Goal: Task Accomplishment & Management: Manage account settings

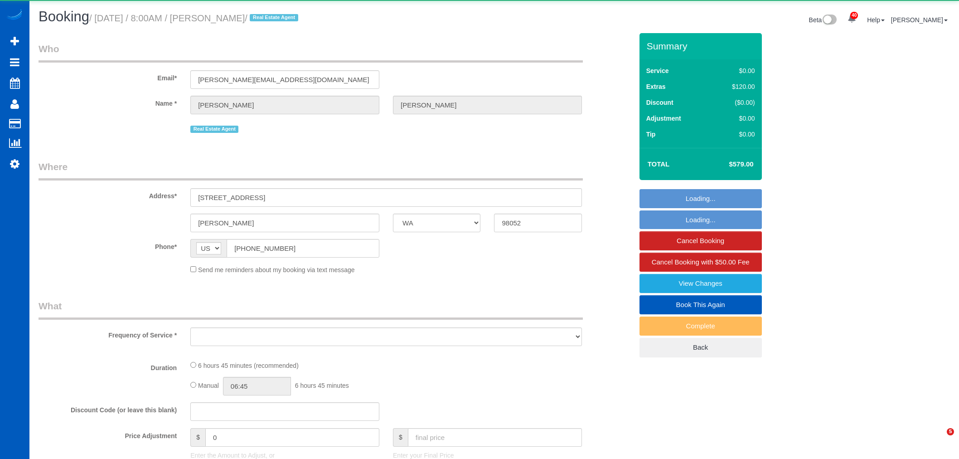
select select "WA"
select select "string:fspay-2238bc99-150e-4385-be24-91f85d644cb6"
select select "object:11204"
select select "199"
select select "1501"
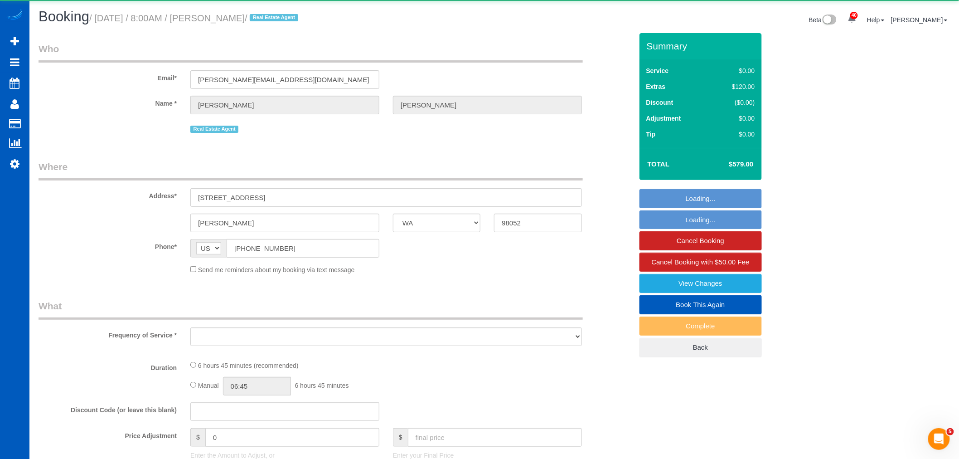
select select "2"
select select "spot57"
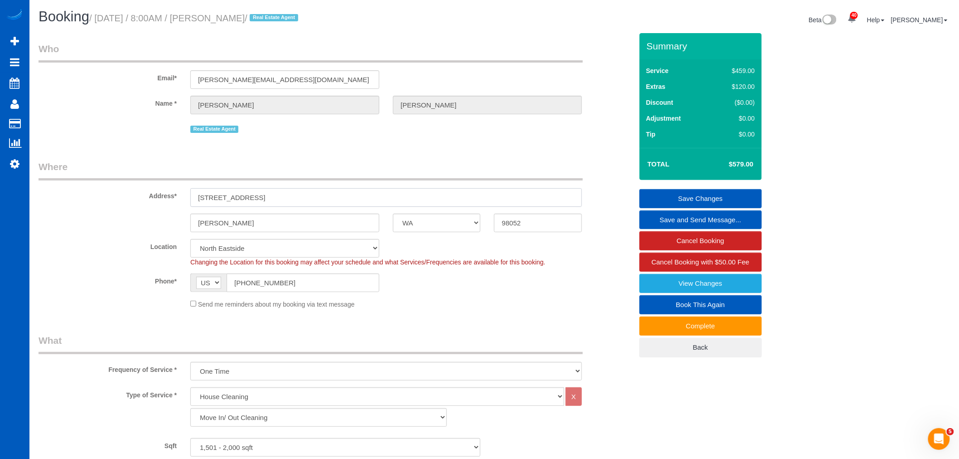
drag, startPoint x: 274, startPoint y: 198, endPoint x: 191, endPoint y: 198, distance: 82.9
click at [191, 198] on input "[STREET_ADDRESS]" at bounding box center [385, 197] width 391 height 19
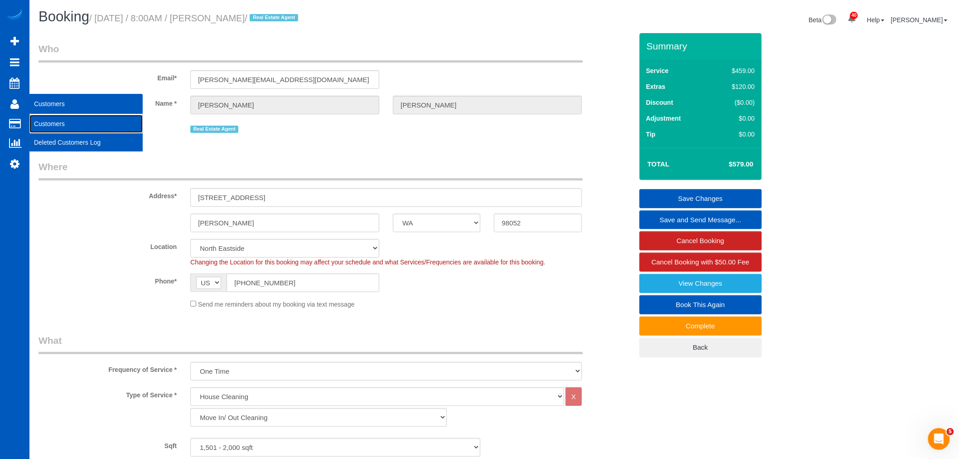
click at [43, 121] on link "Customers" at bounding box center [85, 124] width 113 height 18
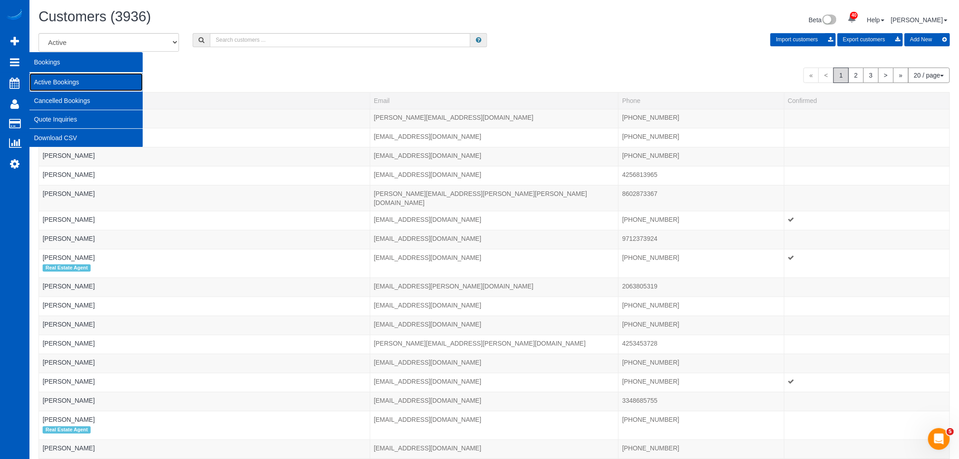
click at [47, 74] on link "Active Bookings" at bounding box center [85, 82] width 113 height 18
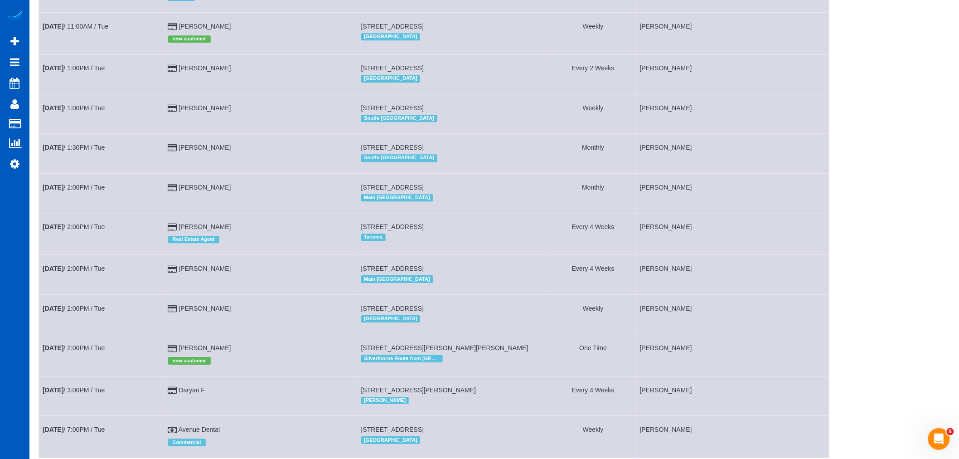
scroll to position [1099, 0]
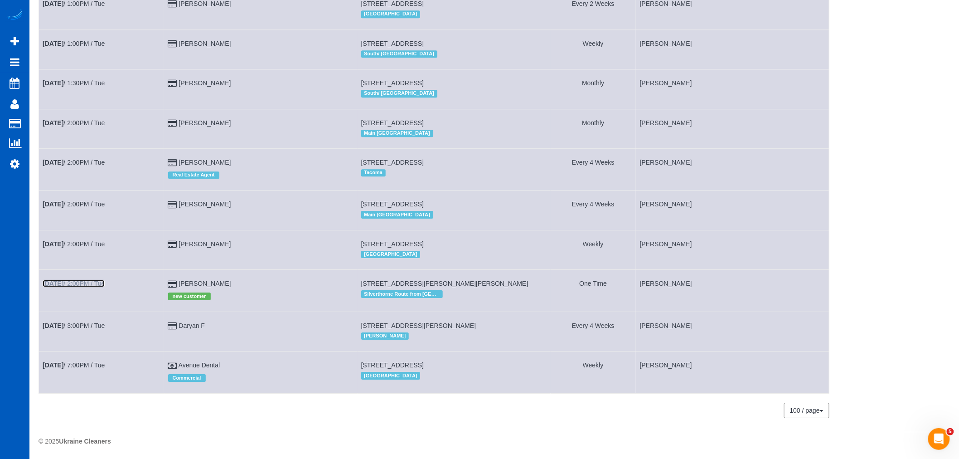
click at [76, 280] on link "[DATE] 2:00PM / Tue" at bounding box center [74, 283] width 62 height 7
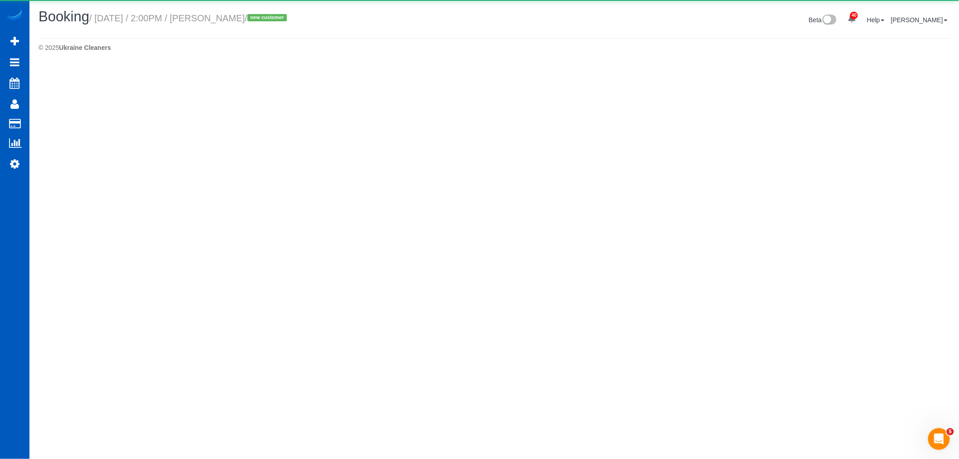
select select "CO"
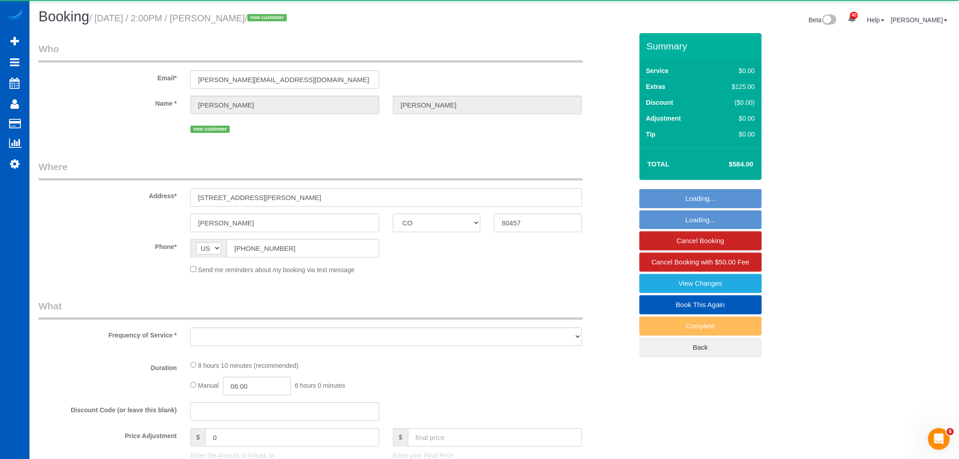
select select "string:fspay-04e08e39-785f-4abe-9374-0c7fb5088664"
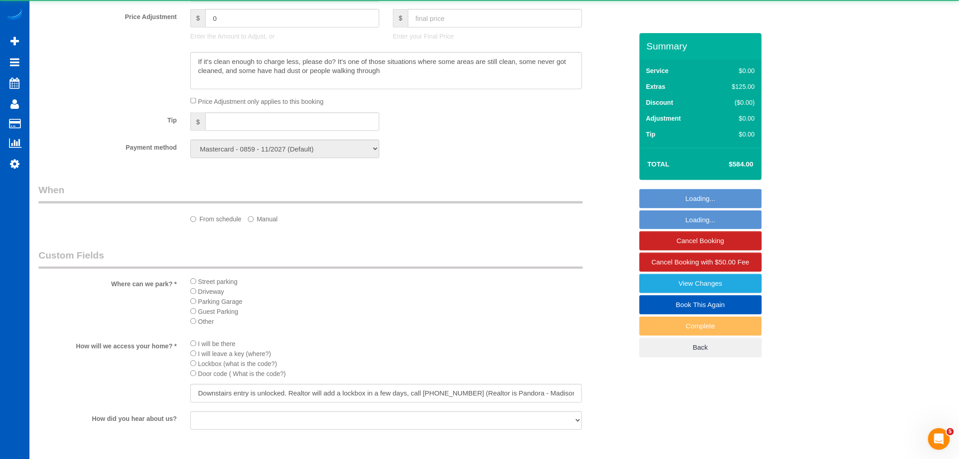
select select "object:13033"
select select "199"
select select "1501"
select select "3"
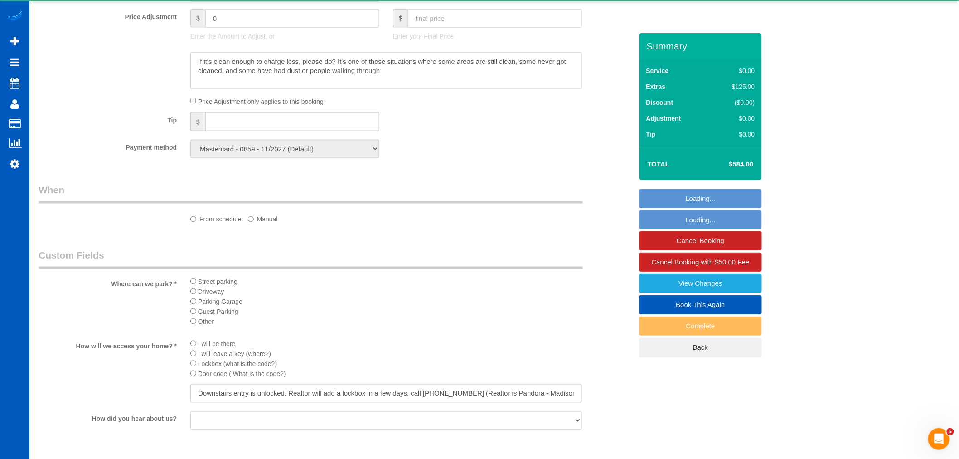
select select "spot73"
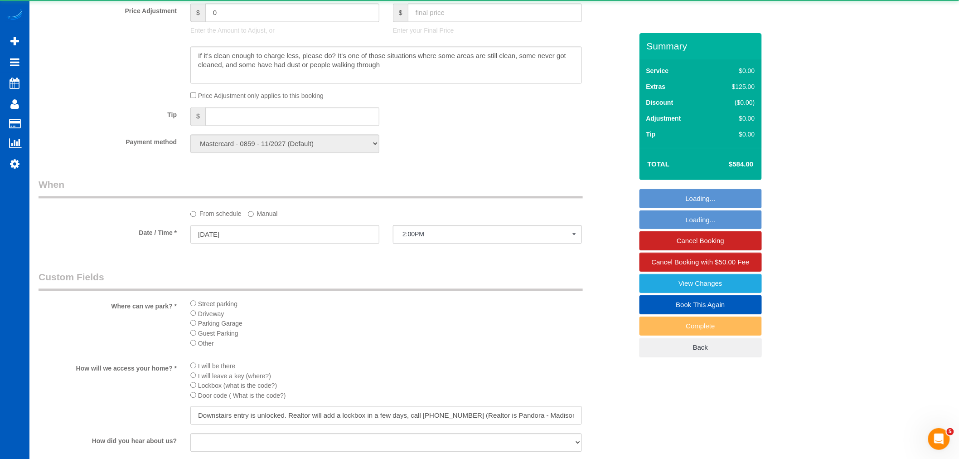
select select "1501"
select select "3"
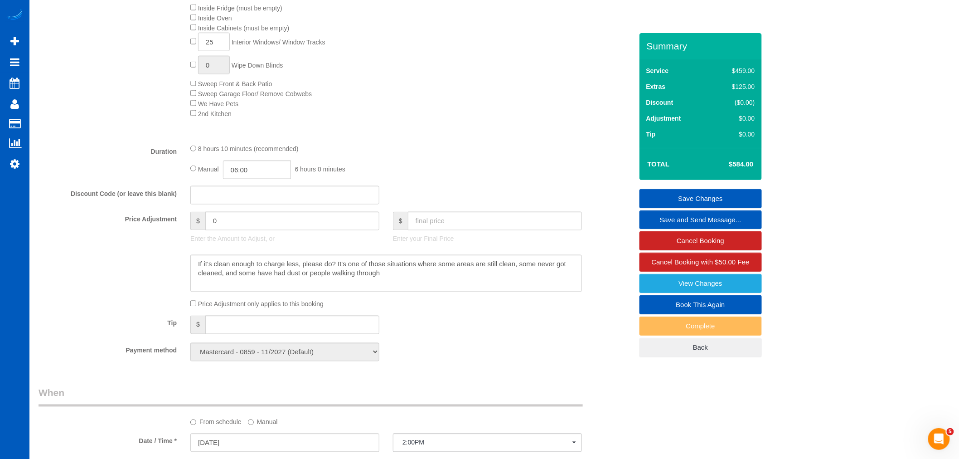
scroll to position [516, 0]
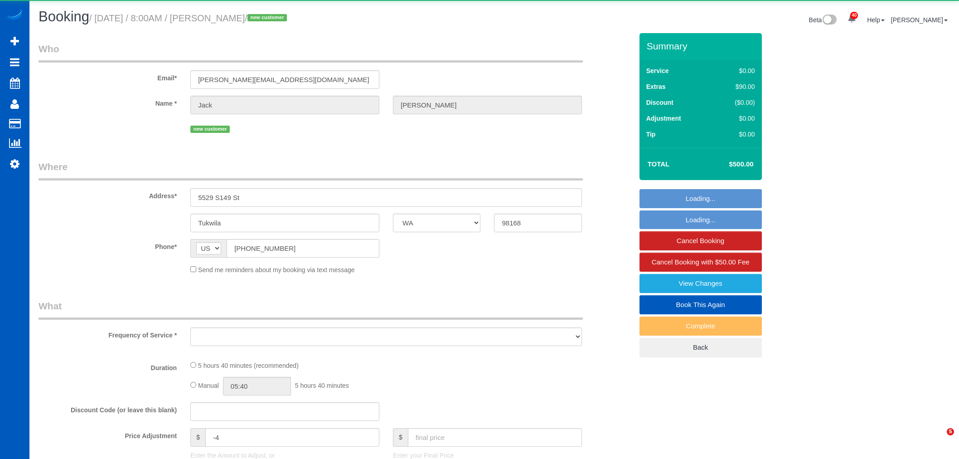
select select "WA"
select select "object:20490"
select select "199"
select select "spot149"
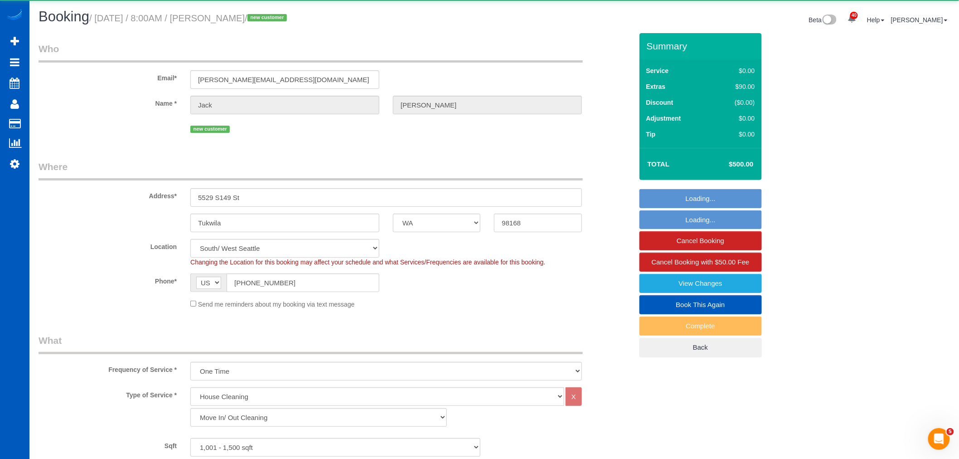
select select "1001"
select select "3"
select select "2"
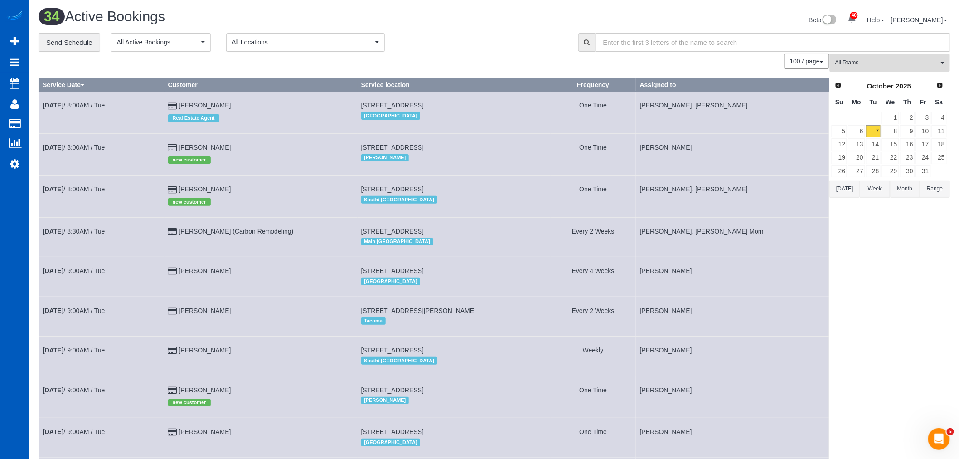
click at [93, 101] on td "Oct 7th / 8:00AM / Tue" at bounding box center [102, 113] width 126 height 42
click at [88, 104] on link "Oct 7th / 8:00AM / Tue" at bounding box center [74, 104] width 62 height 7
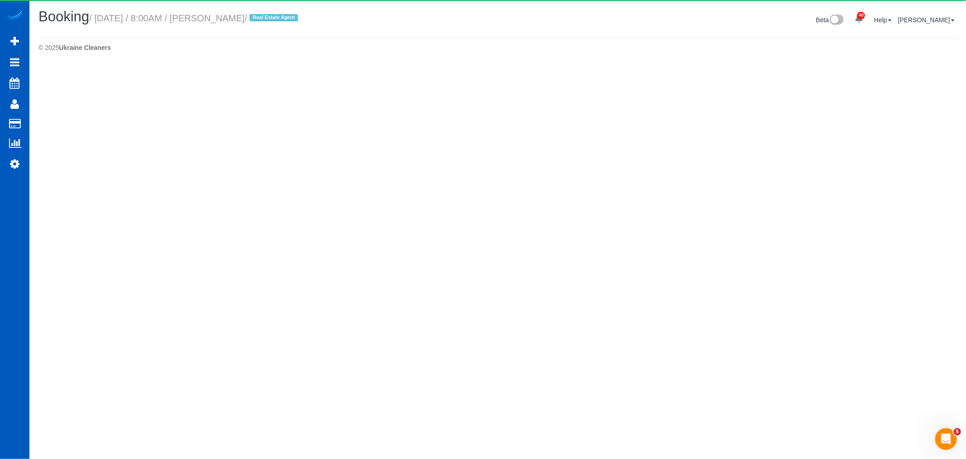
select select "WA"
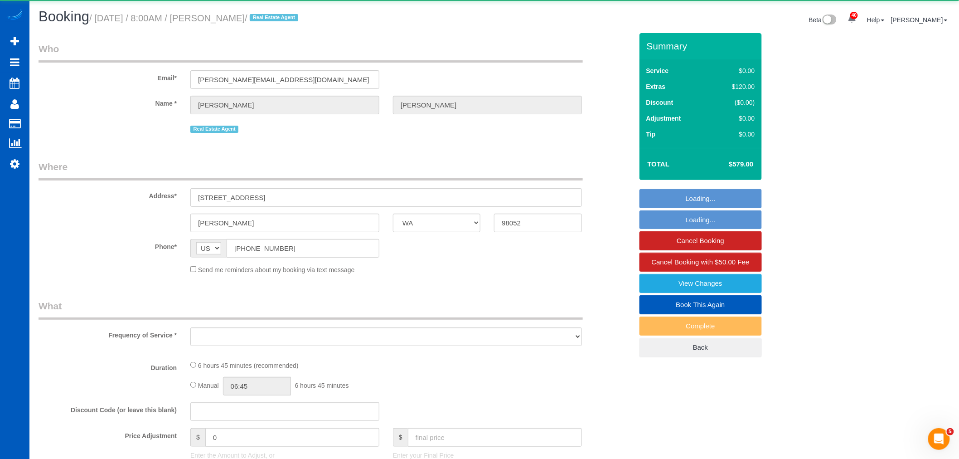
select select "object:21584"
select select "string:fspay-2238bc99-150e-4385-be24-91f85d644cb6"
select select "199"
select select "1501"
select select "2"
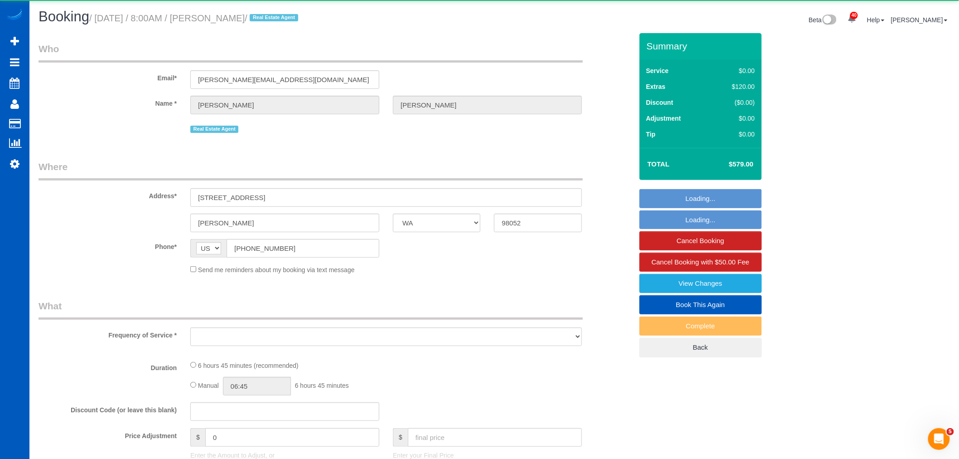
select select "2"
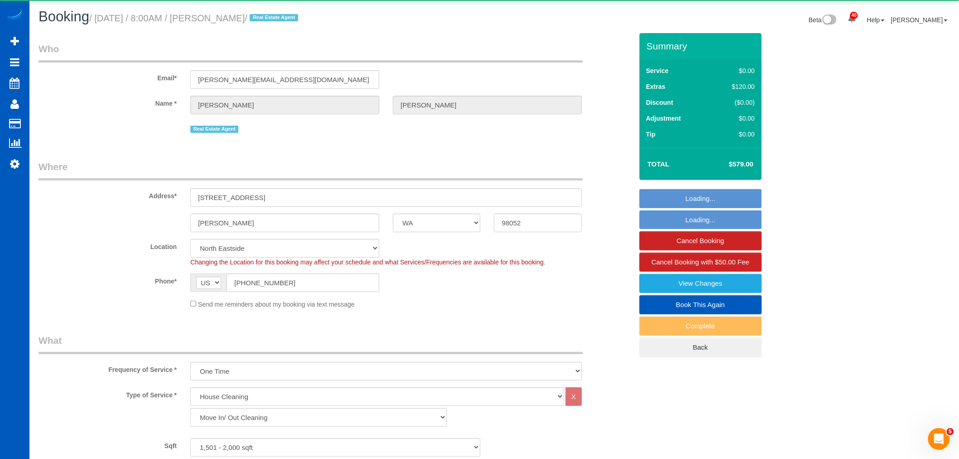
select select "object:21942"
select select "spot163"
select select "1501"
select select "2"
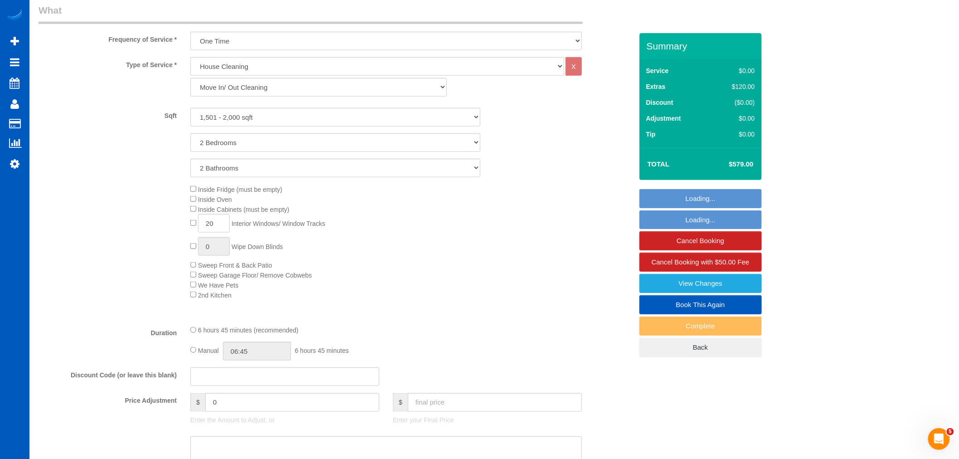
scroll to position [453, 0]
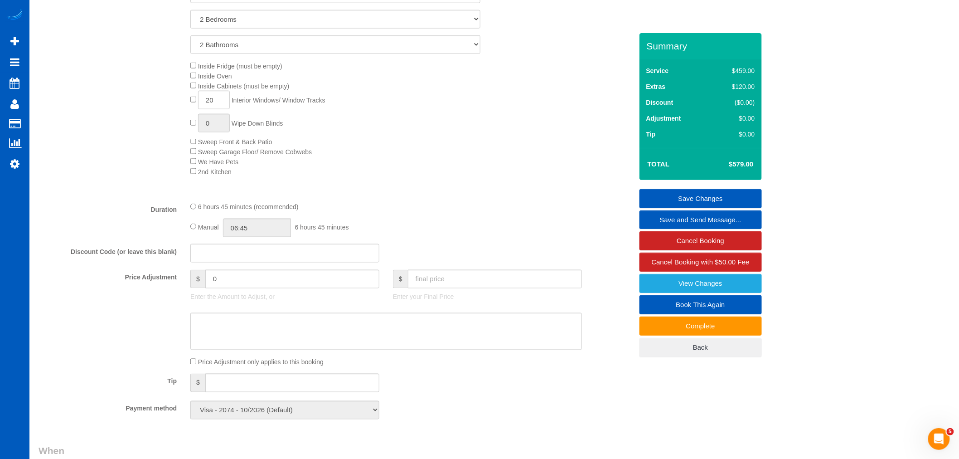
click at [189, 176] on div "Inside Fridge (must be empty) Inside Oven Inside Cabinets (must be empty) 20 In…" at bounding box center [410, 119] width 455 height 116
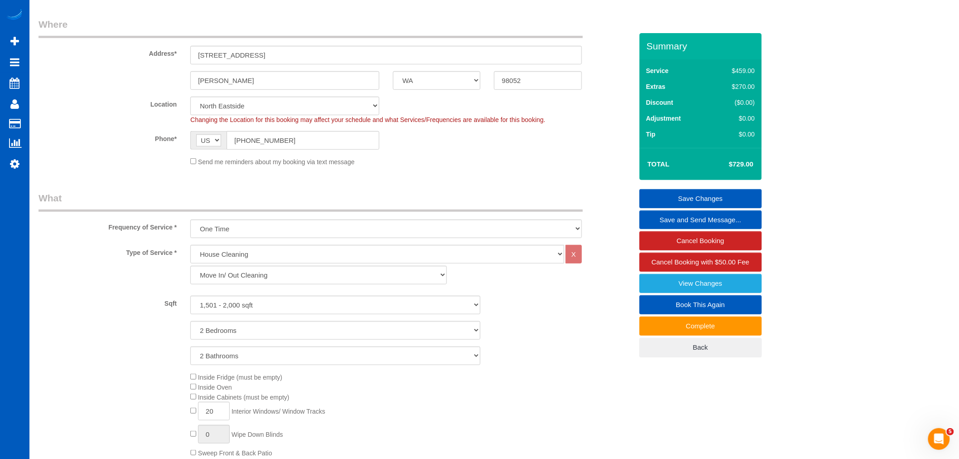
scroll to position [402, 0]
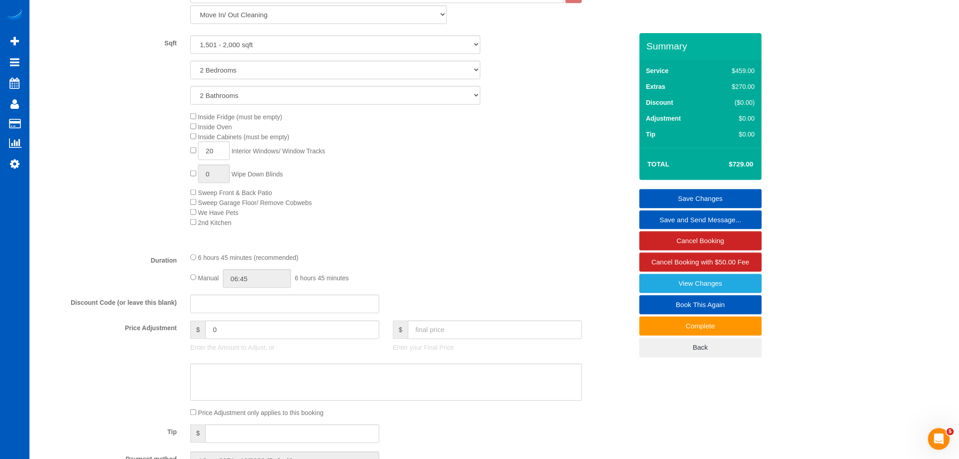
click at [683, 196] on link "Save Changes" at bounding box center [700, 198] width 122 height 19
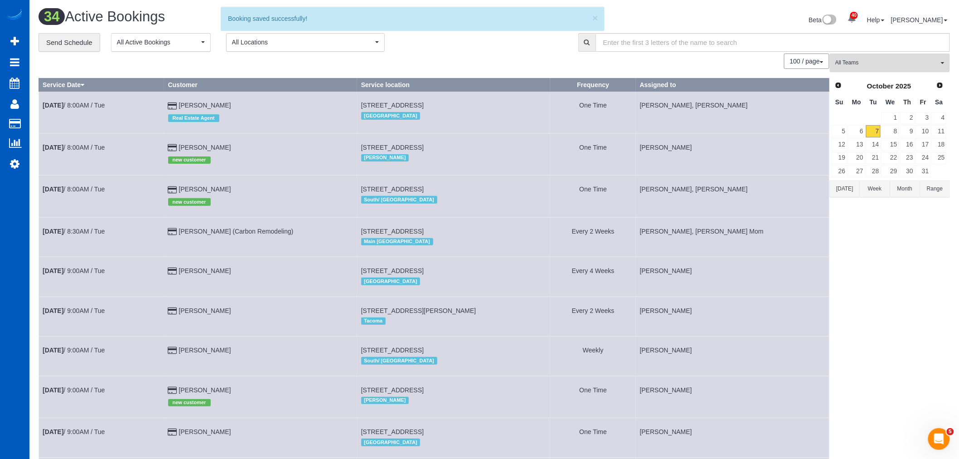
click at [883, 68] on button "All Teams" at bounding box center [890, 62] width 120 height 19
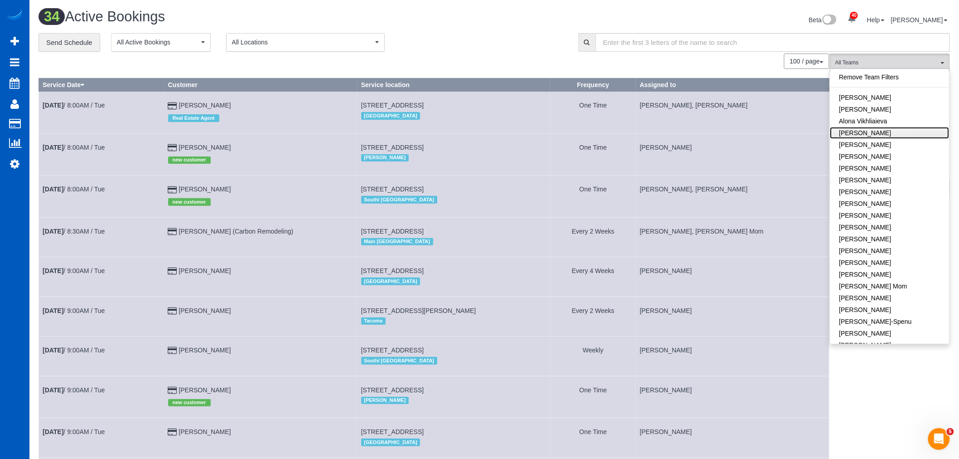
click at [897, 134] on link "[PERSON_NAME]" at bounding box center [889, 133] width 119 height 12
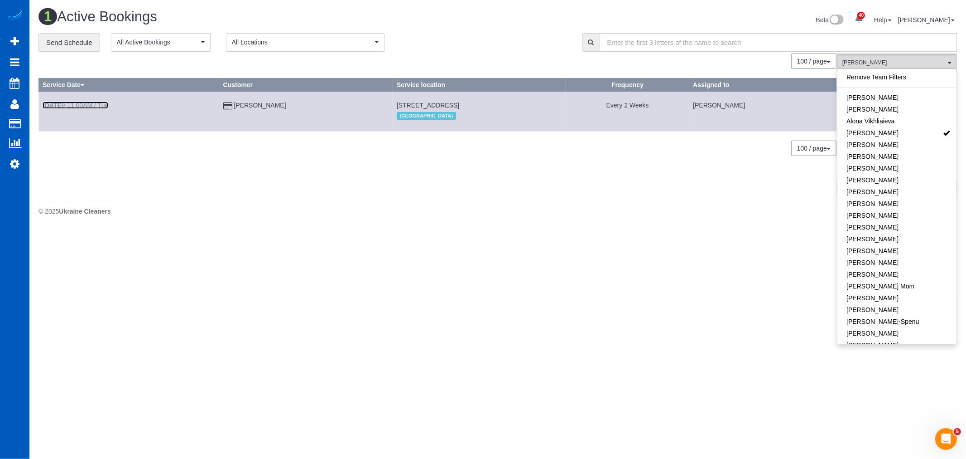
click at [92, 109] on link "Oct 7th / 11:00AM / Tue" at bounding box center [76, 104] width 66 height 7
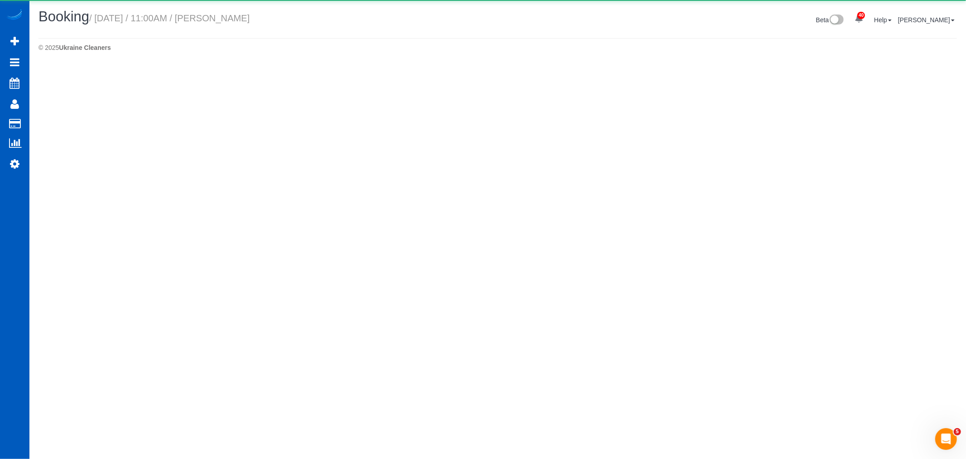
select select "WA"
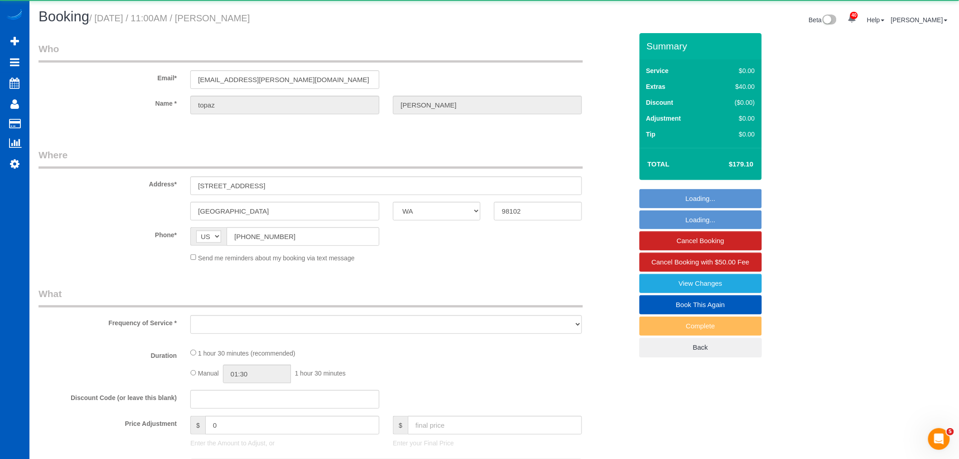
select select "object:23337"
select select "string:fspay-c9cd2bab-f958-4b9e-8d14-7e1d94cdc6cc"
select select "199"
select select "number:8"
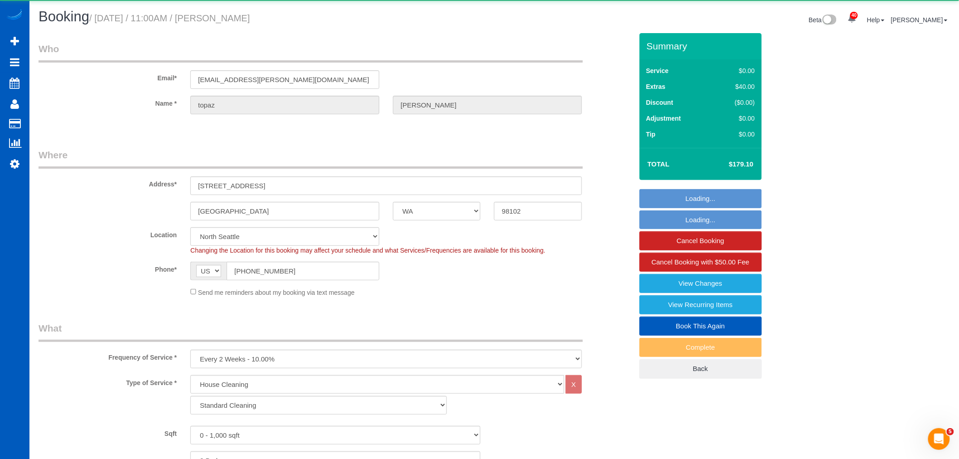
select select "spot179"
select select "2"
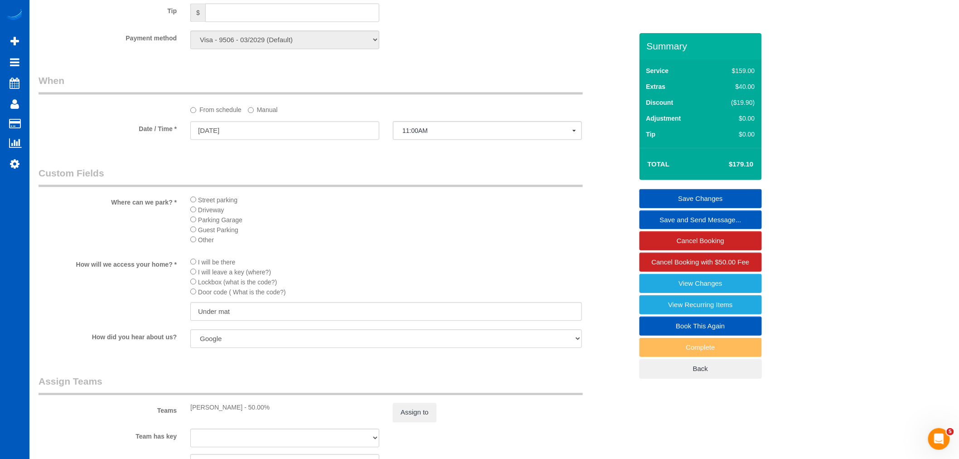
scroll to position [855, 0]
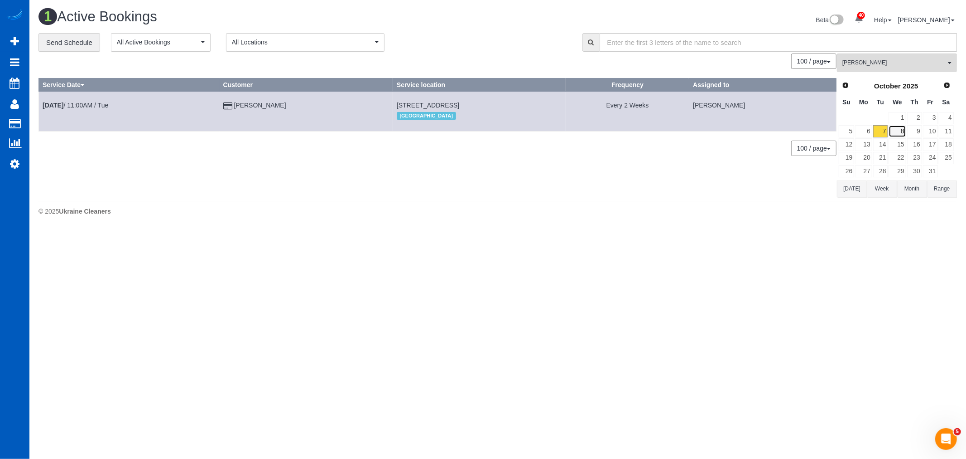
click at [902, 128] on link "8" at bounding box center [897, 131] width 17 height 12
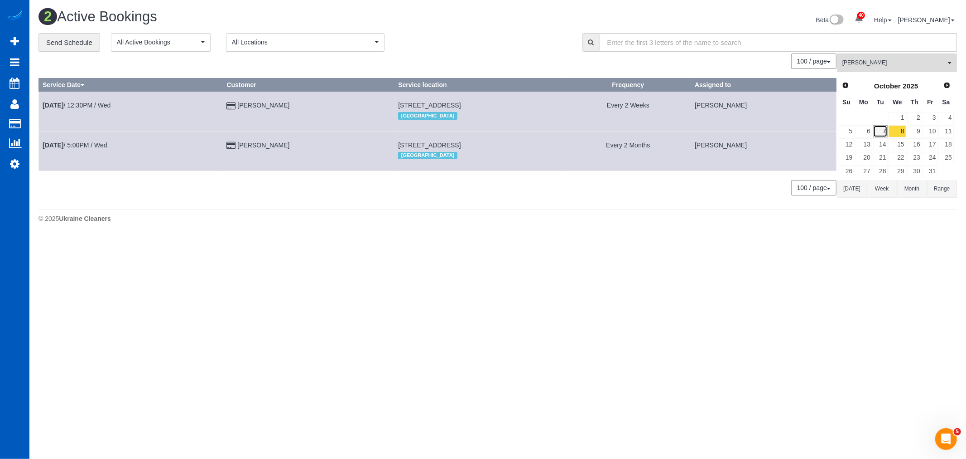
click at [885, 135] on link "7" at bounding box center [881, 131] width 15 height 12
click at [893, 133] on link "8" at bounding box center [897, 131] width 17 height 12
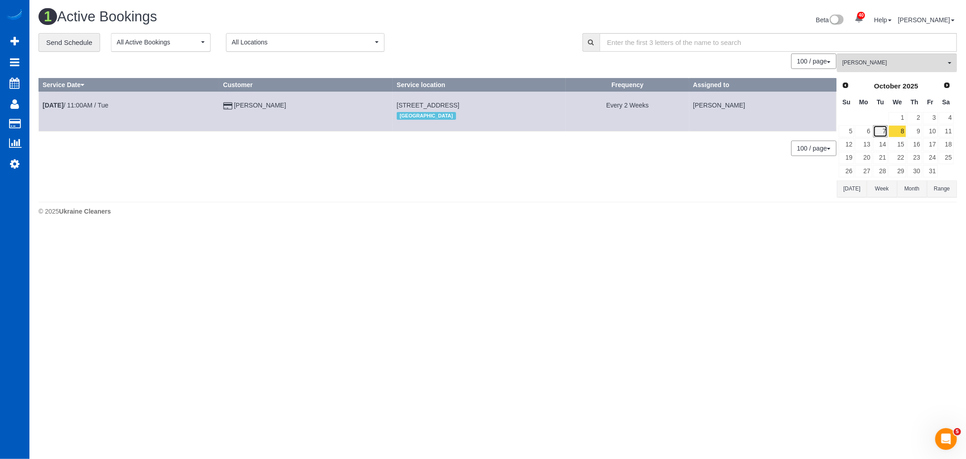
click at [884, 133] on link "7" at bounding box center [881, 131] width 15 height 12
click at [893, 133] on link "8" at bounding box center [897, 131] width 17 height 12
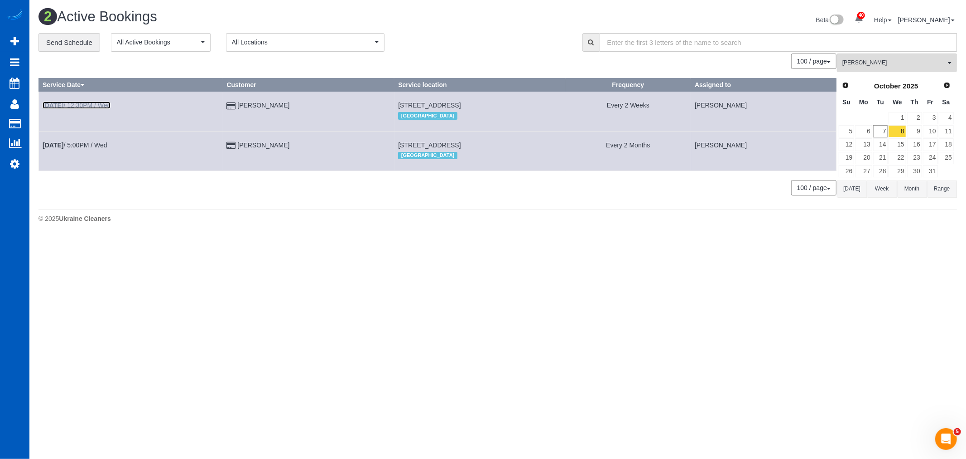
click at [60, 106] on b "Oct 8th" at bounding box center [53, 104] width 21 height 7
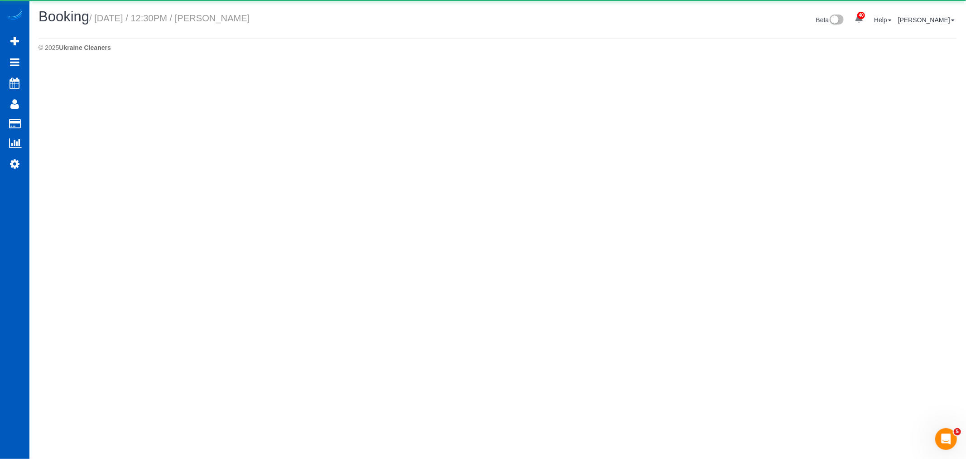
select select "WA"
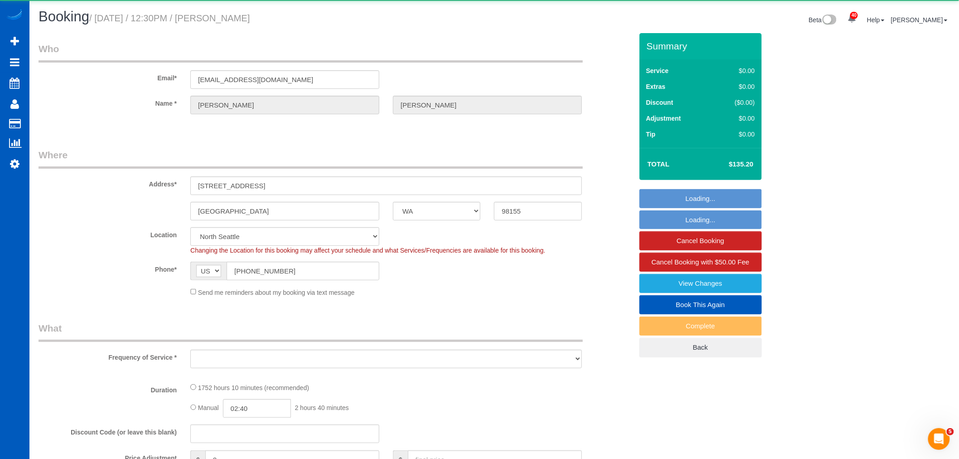
select select "object:24563"
select select "string:fspay-861d31ac-896a-4735-ad96-b4a06ea86eac"
select select "1001"
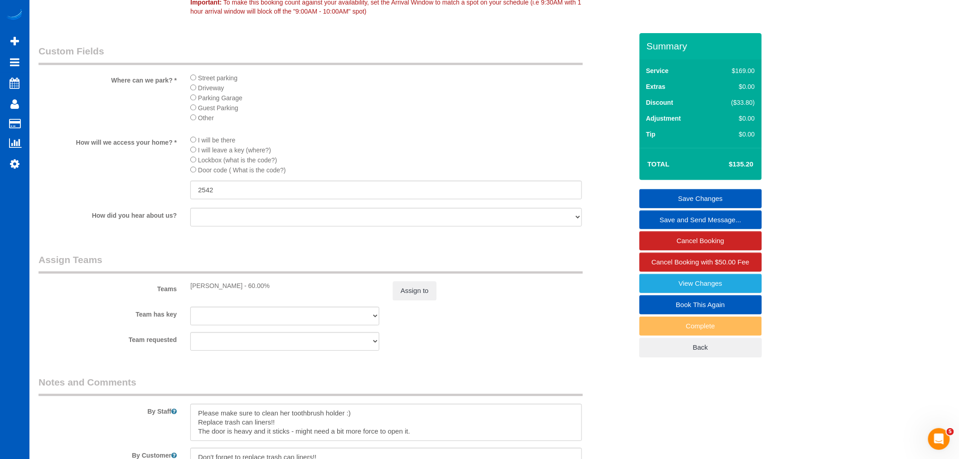
scroll to position [1011, 0]
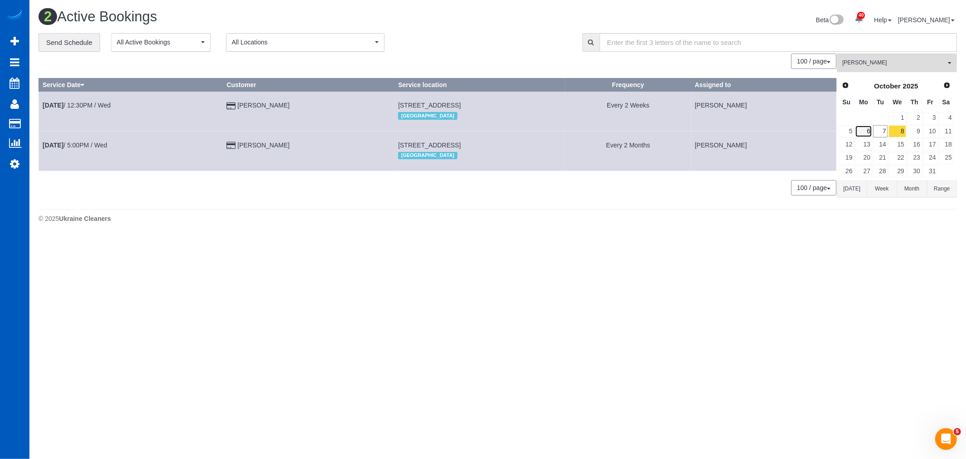
click at [862, 130] on link "6" at bounding box center [863, 131] width 17 height 12
click at [893, 138] on td "15" at bounding box center [897, 144] width 18 height 13
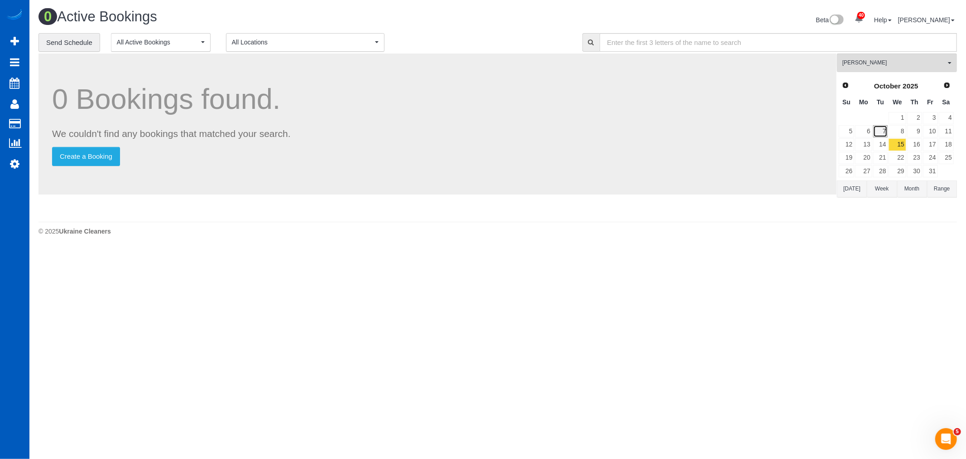
click at [875, 133] on link "7" at bounding box center [881, 131] width 15 height 12
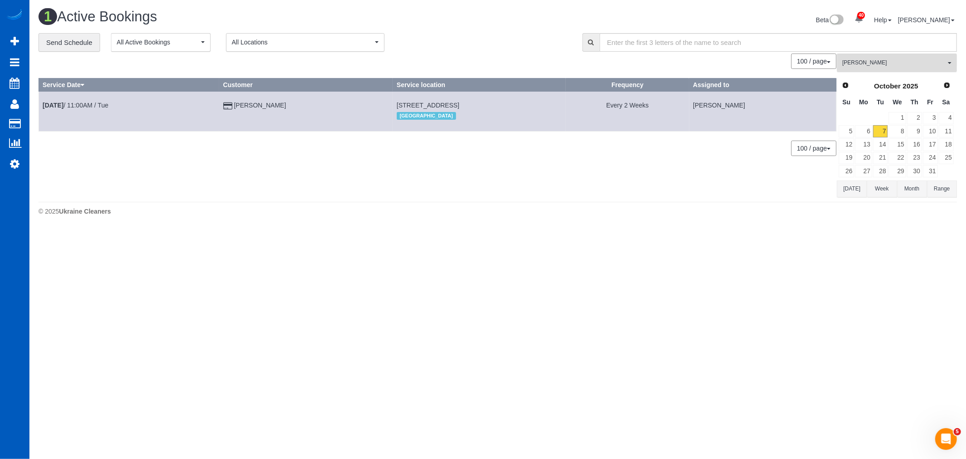
click at [873, 60] on span "[PERSON_NAME]" at bounding box center [894, 63] width 103 height 8
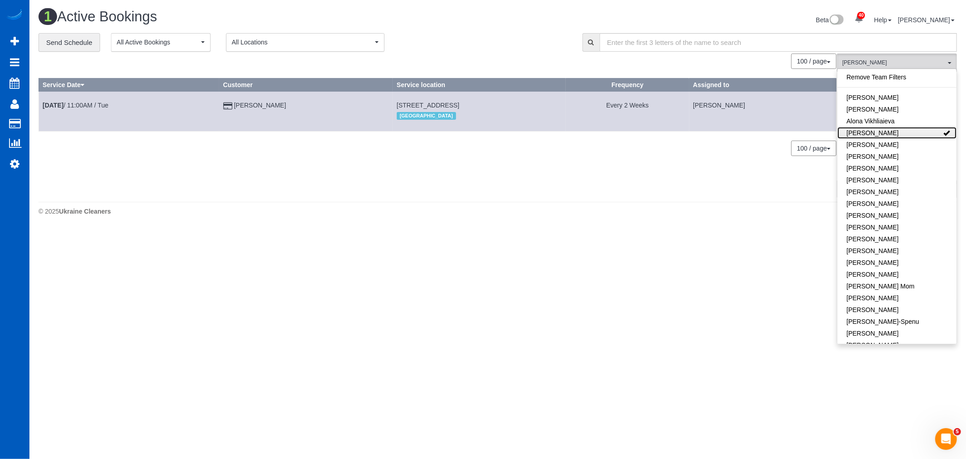
click at [892, 133] on link "[PERSON_NAME]" at bounding box center [897, 133] width 119 height 12
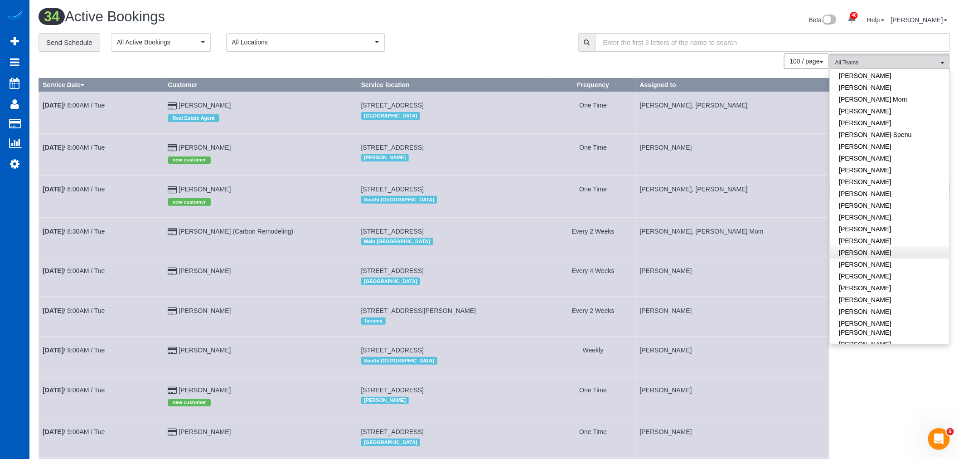
scroll to position [251, 0]
click at [862, 273] on link "[PERSON_NAME]" at bounding box center [889, 279] width 119 height 12
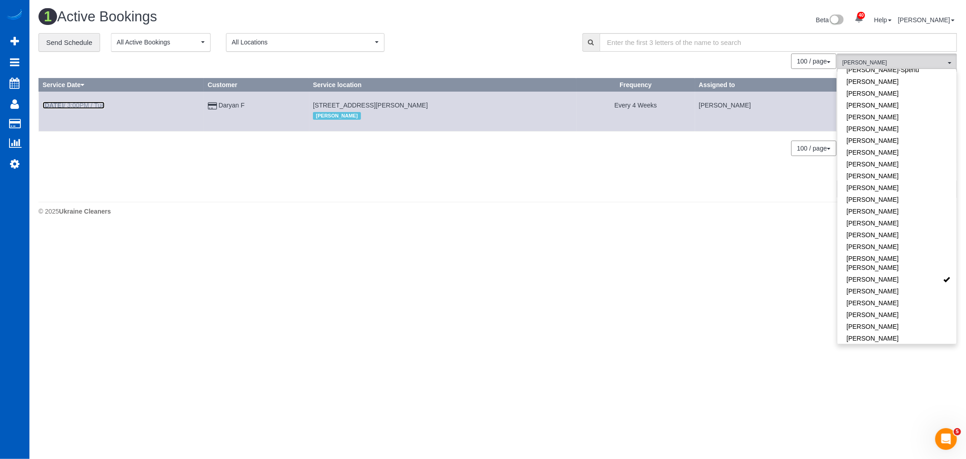
click at [88, 102] on link "Oct 7th / 3:00PM / Tue" at bounding box center [74, 104] width 62 height 7
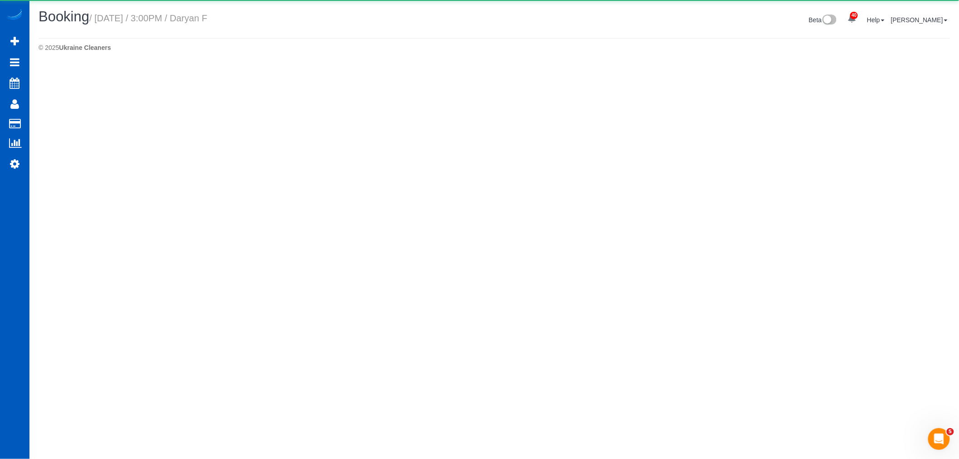
select select "WA"
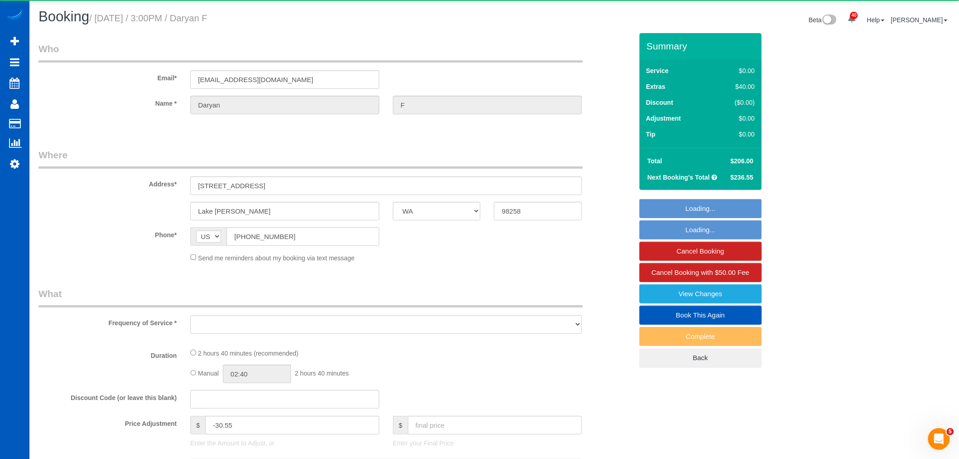
select select "object:26140"
select select "string:fspay-e7a2d6ed-3a9e-49df-bb4d-738802eb2c31"
select select "199"
select select "1501"
select select "3"
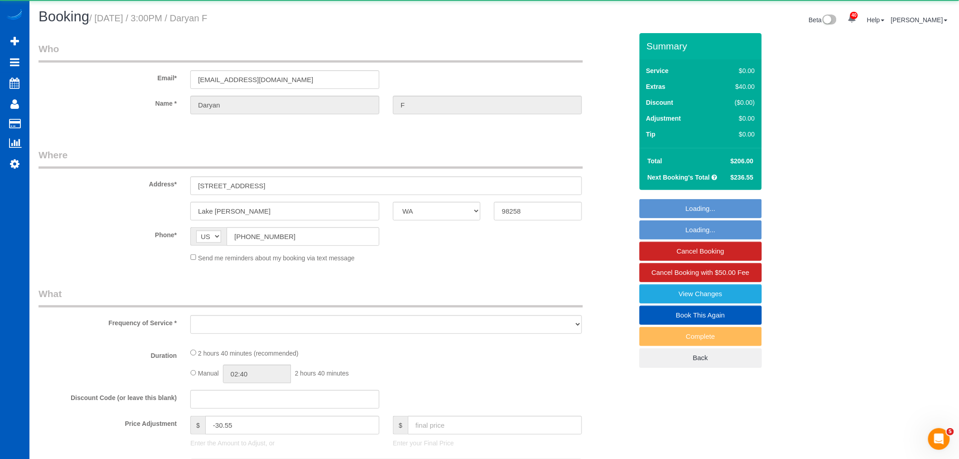
select select "3"
